Goal: Find specific page/section: Find specific page/section

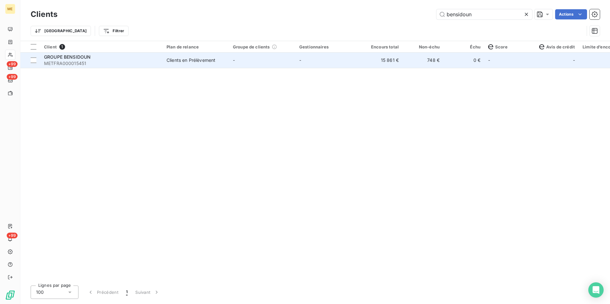
click at [60, 62] on span "METFRA000015451" at bounding box center [101, 63] width 115 height 6
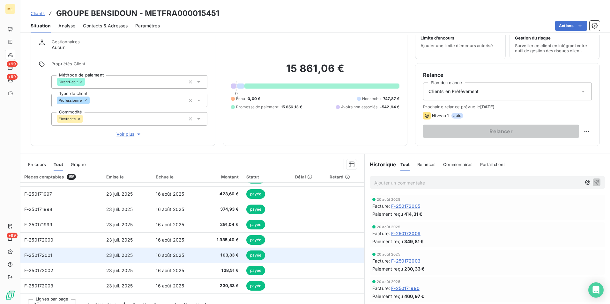
scroll to position [29, 0]
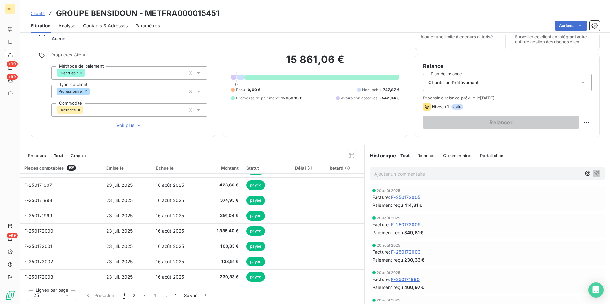
click at [54, 298] on div "25" at bounding box center [52, 296] width 48 height 10
click at [55, 287] on li "100" at bounding box center [52, 283] width 48 height 11
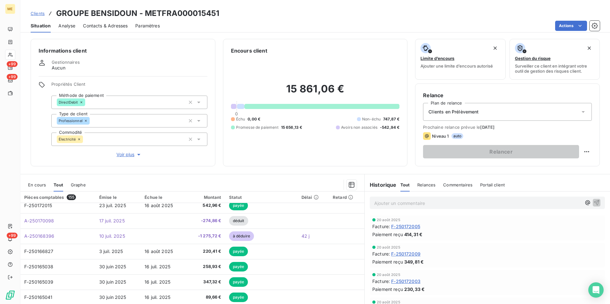
scroll to position [542, 0]
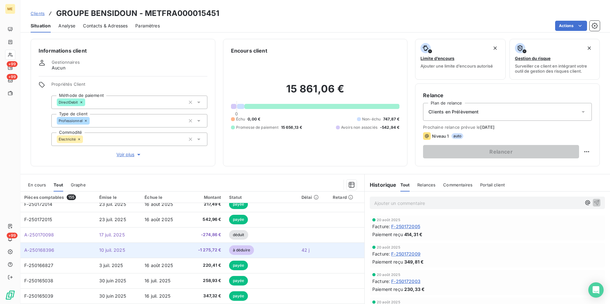
click at [31, 251] on span "A-250168396" at bounding box center [39, 250] width 30 height 5
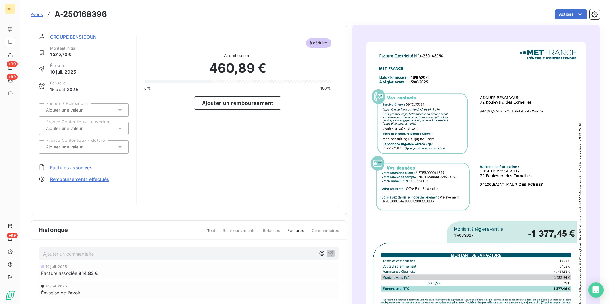
click at [71, 38] on span "GROUPE BENSIDOUN" at bounding box center [73, 36] width 47 height 7
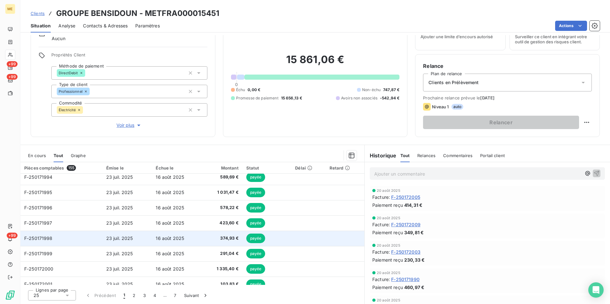
scroll to position [272, 0]
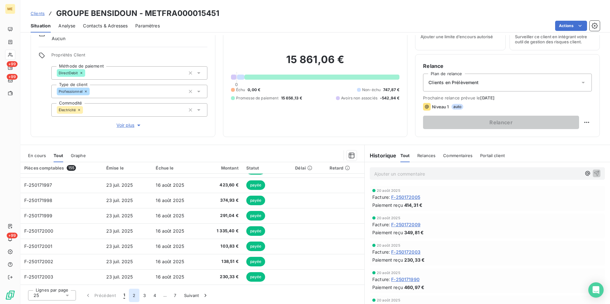
click at [131, 293] on button "2" at bounding box center [134, 295] width 10 height 13
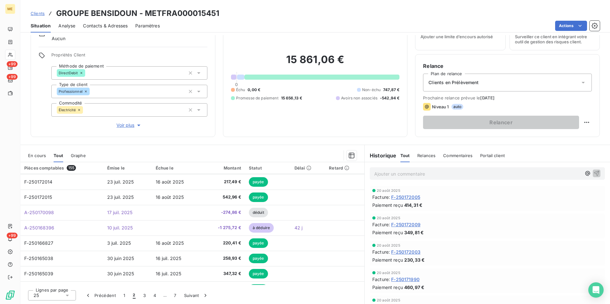
scroll to position [223, 0]
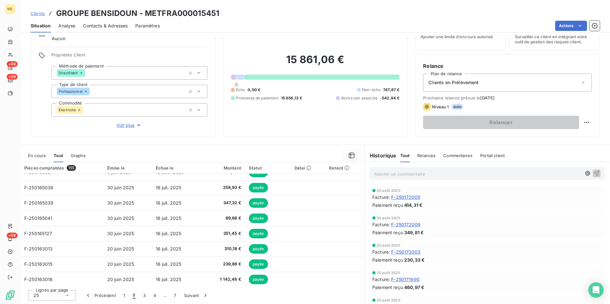
click at [63, 294] on div "25" at bounding box center [52, 296] width 48 height 10
click at [62, 279] on li "100" at bounding box center [52, 283] width 48 height 11
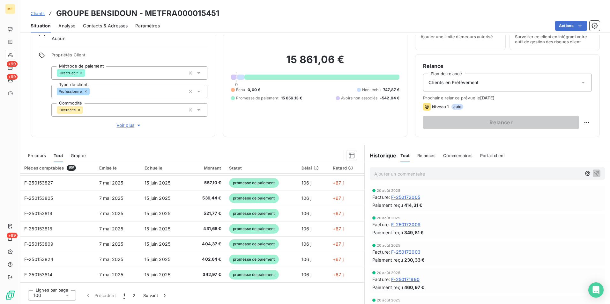
scroll to position [1420, 0]
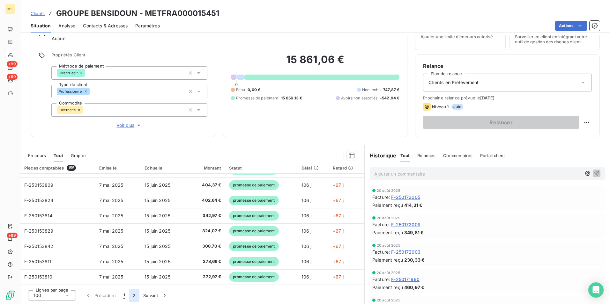
click at [136, 296] on button "2" at bounding box center [134, 295] width 10 height 13
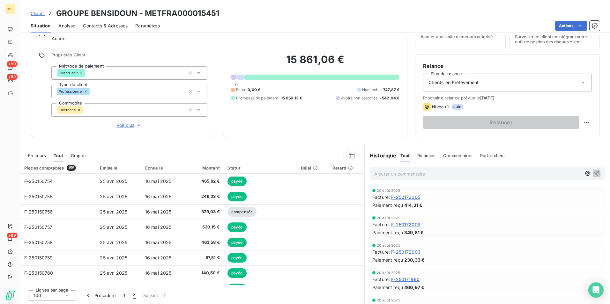
scroll to position [189, 0]
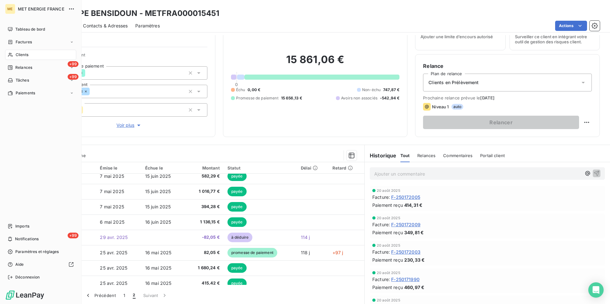
click at [13, 54] on icon at bounding box center [10, 54] width 5 height 5
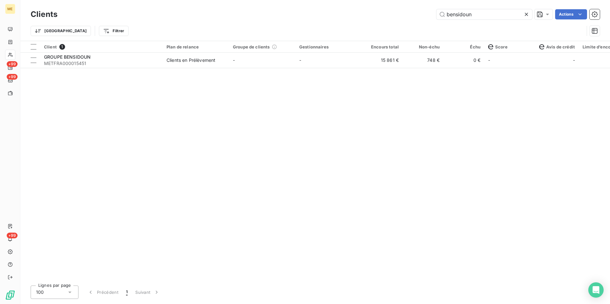
drag, startPoint x: 430, startPoint y: 16, endPoint x: 380, endPoint y: 22, distance: 50.4
click at [380, 22] on div "Clients bensidoun Actions Trier Filtrer" at bounding box center [315, 24] width 569 height 33
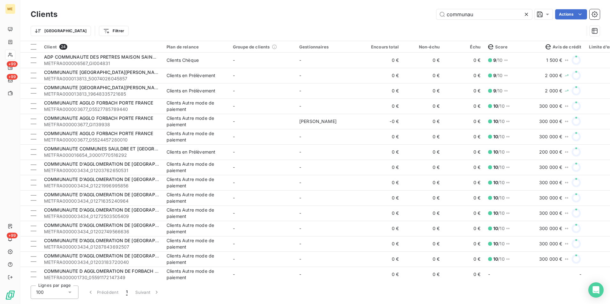
drag, startPoint x: 473, startPoint y: 15, endPoint x: 379, endPoint y: 27, distance: 94.3
click at [379, 27] on div "Clients communau Actions Trier Filtrer" at bounding box center [315, 24] width 569 height 33
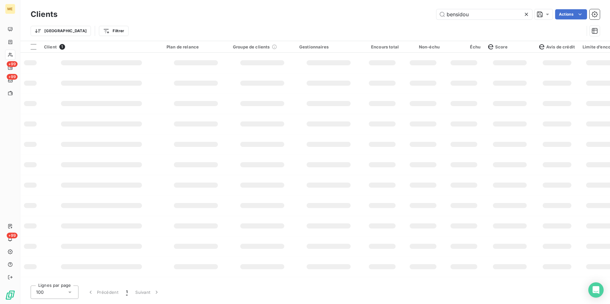
type input "bensidoun"
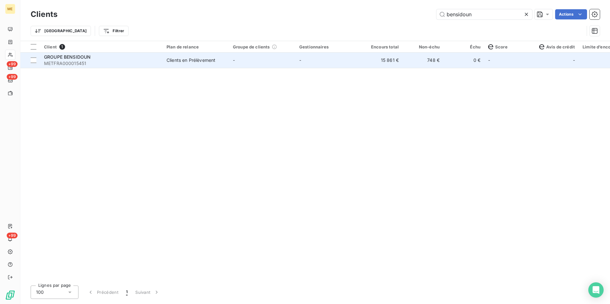
click at [57, 60] on div "GROUPE BENSIDOUN" at bounding box center [101, 57] width 115 height 6
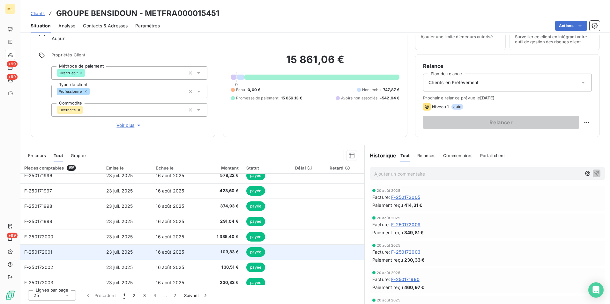
scroll to position [272, 0]
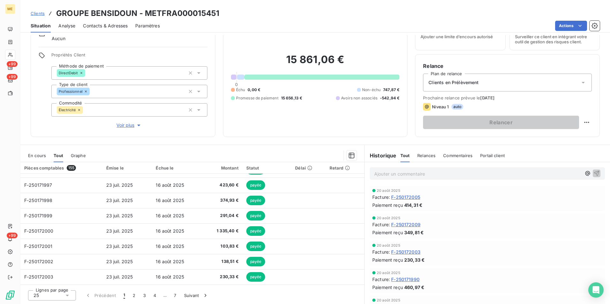
click at [53, 299] on div "25" at bounding box center [52, 296] width 48 height 10
click at [51, 285] on li "100" at bounding box center [52, 283] width 48 height 11
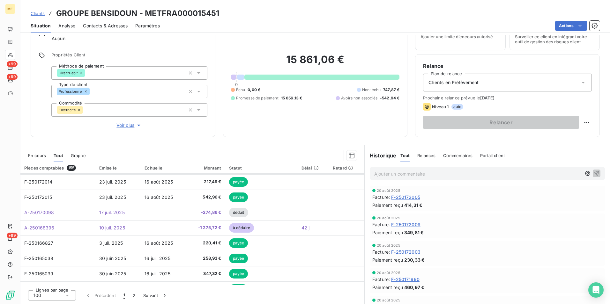
scroll to position [542, 0]
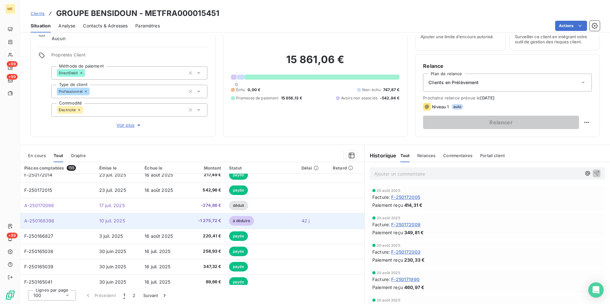
click at [43, 222] on span "A-250168396" at bounding box center [39, 220] width 30 height 5
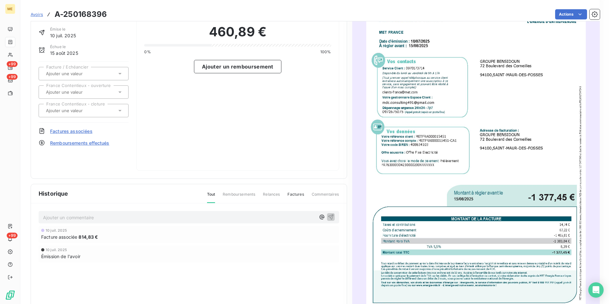
scroll to position [71, 0]
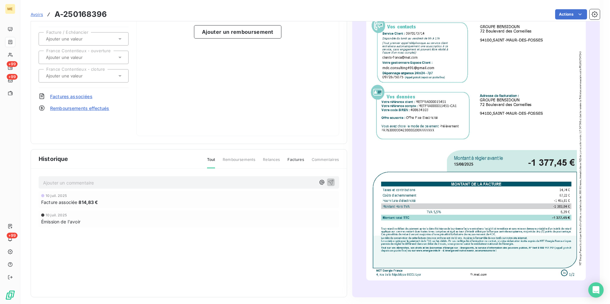
click at [492, 164] on img "button" at bounding box center [475, 126] width 219 height 310
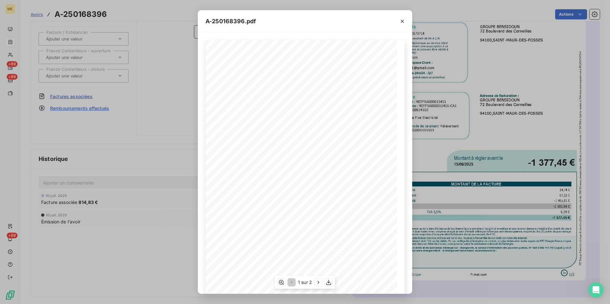
scroll to position [33, 0]
click at [315, 283] on icon "button" at bounding box center [318, 282] width 6 height 6
drag, startPoint x: 206, startPoint y: 22, endPoint x: 245, endPoint y: 22, distance: 38.3
click at [245, 22] on span "A-250168396.pdf" at bounding box center [230, 21] width 50 height 9
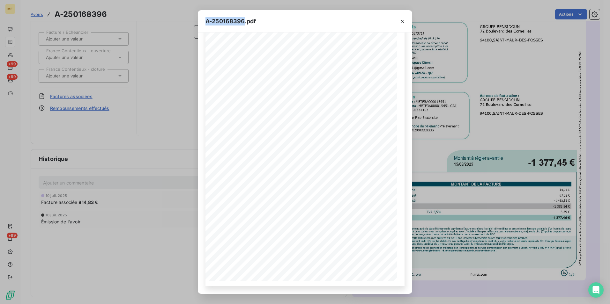
drag, startPoint x: 245, startPoint y: 22, endPoint x: 236, endPoint y: 23, distance: 8.7
copy span "A-250168396"
click at [401, 21] on icon "button" at bounding box center [402, 21] width 6 height 6
click at [401, 20] on icon "button" at bounding box center [402, 21] width 3 height 3
click at [402, 20] on icon "button" at bounding box center [402, 21] width 6 height 6
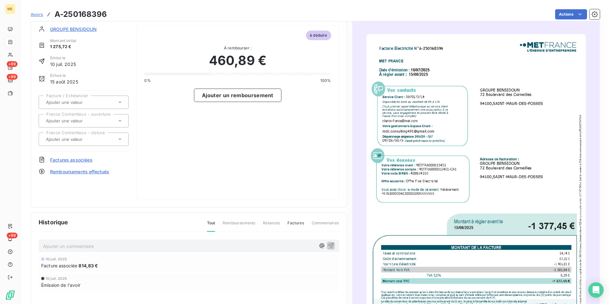
scroll to position [8, 0]
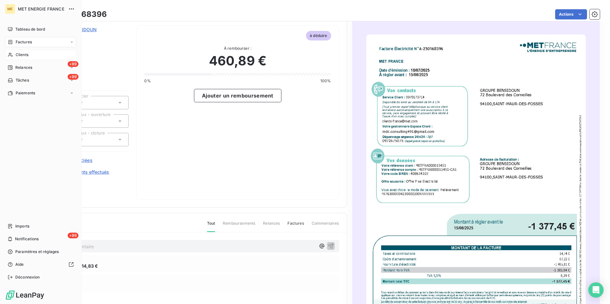
click at [8, 56] on icon at bounding box center [10, 55] width 4 height 4
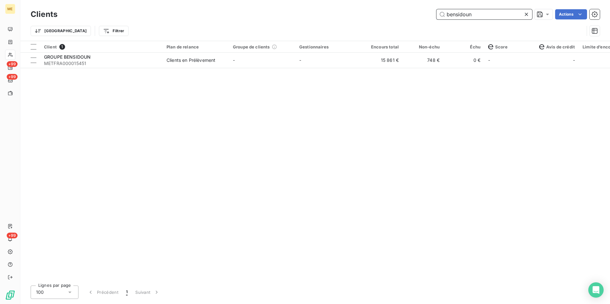
click at [463, 14] on input "bensidoun" at bounding box center [484, 14] width 96 height 10
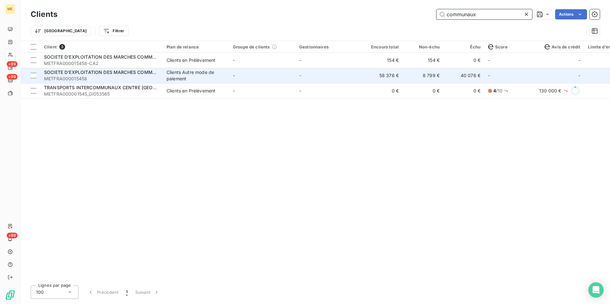
type input "communaux"
click at [114, 75] on div "SOCIETE D'EXPLOITATION DES MARCHES COMMUNAUX" at bounding box center [101, 72] width 115 height 6
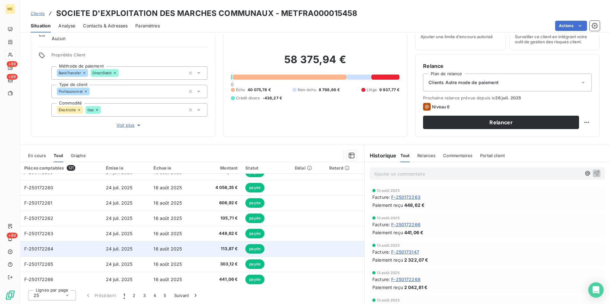
scroll to position [272, 0]
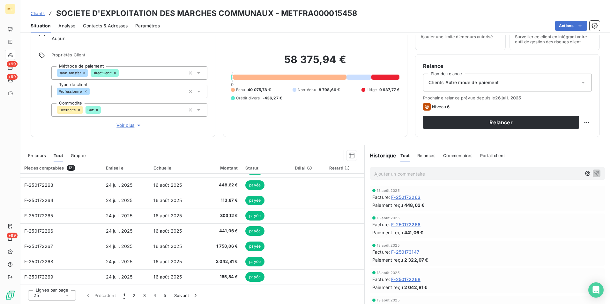
click at [56, 297] on div "25" at bounding box center [52, 296] width 48 height 10
click at [51, 281] on li "100" at bounding box center [52, 283] width 48 height 11
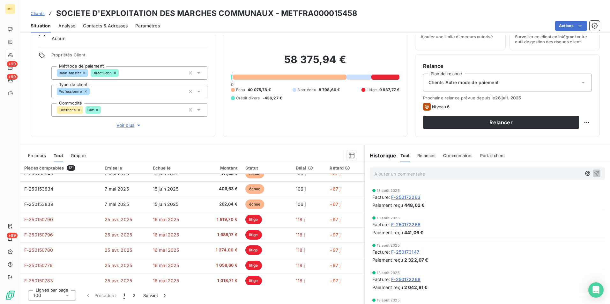
scroll to position [1420, 0]
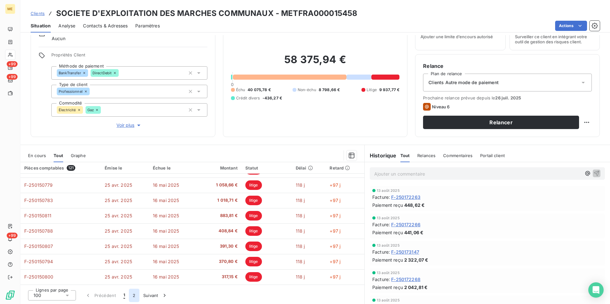
click at [136, 297] on button "2" at bounding box center [134, 295] width 10 height 13
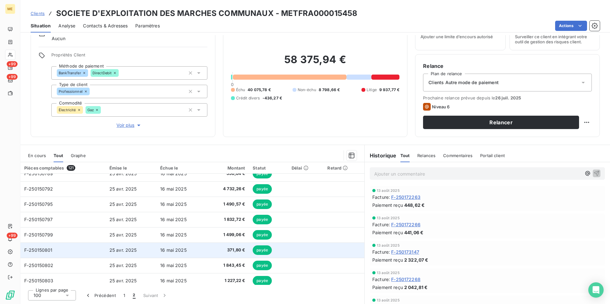
scroll to position [211, 0]
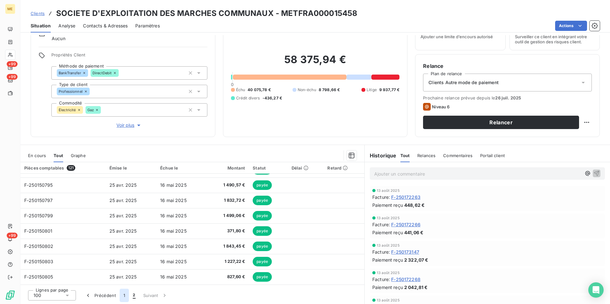
click at [128, 294] on button "1" at bounding box center [124, 295] width 9 height 13
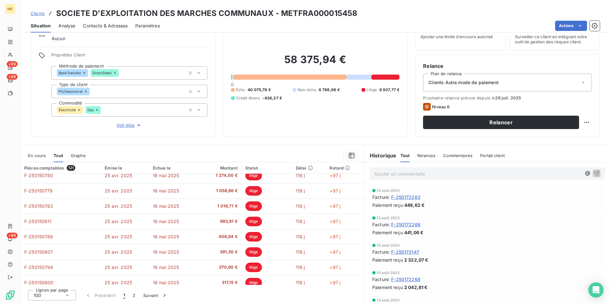
scroll to position [1420, 0]
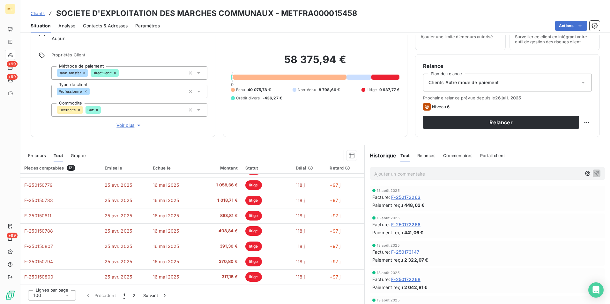
click at [322, 14] on h3 "SOCIETE D'EXPLOITATION DES MARCHES COMMUNAUX - METFRA000015458" at bounding box center [206, 13] width 301 height 11
copy h3 "METFRA000015458"
